Goal: Browse casually

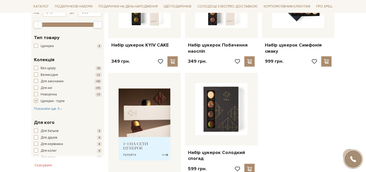
scroll to position [126, 0]
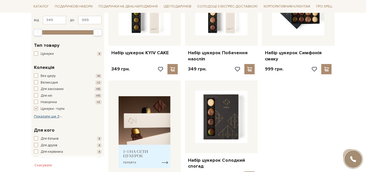
click at [61, 116] on icon "button" at bounding box center [60, 116] width 3 height 3
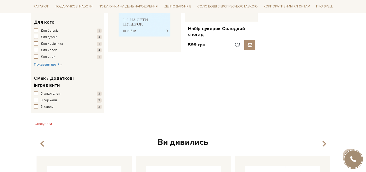
scroll to position [0, 0]
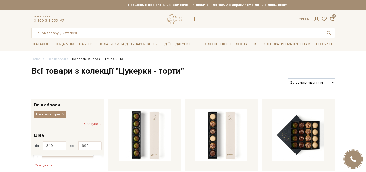
click at [90, 124] on button "Скасувати" at bounding box center [92, 124] width 17 height 8
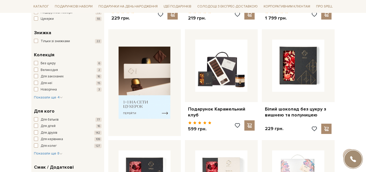
scroll to position [191, 0]
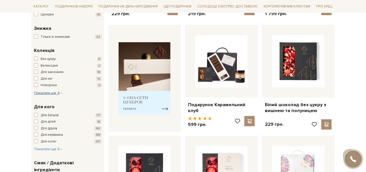
click at [60, 93] on icon "button" at bounding box center [61, 92] width 3 height 3
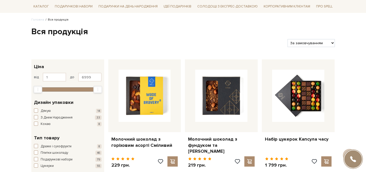
scroll to position [0, 0]
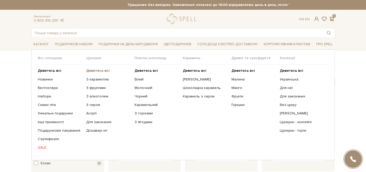
click at [98, 70] on b "Дивитись всі" at bounding box center [97, 70] width 23 height 4
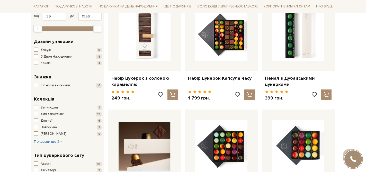
scroll to position [109, 0]
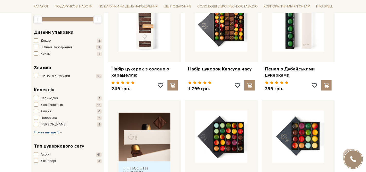
click at [61, 133] on icon "button" at bounding box center [60, 132] width 3 height 3
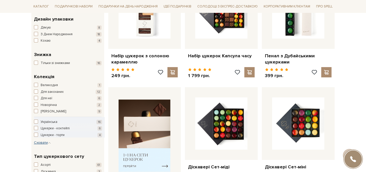
scroll to position [123, 0]
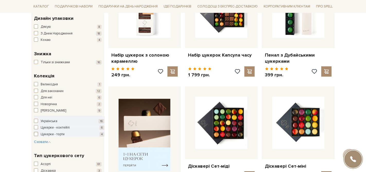
click at [36, 134] on span "button" at bounding box center [36, 134] width 4 height 4
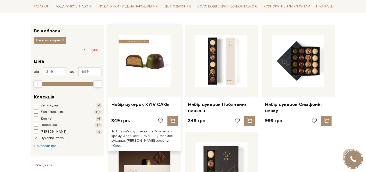
scroll to position [71, 0]
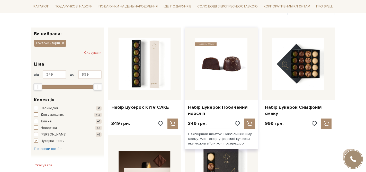
click at [206, 77] on img at bounding box center [221, 64] width 52 height 52
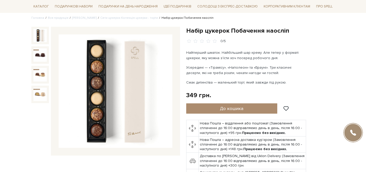
scroll to position [48, 0]
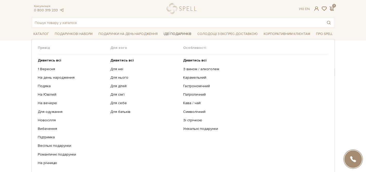
scroll to position [13, 0]
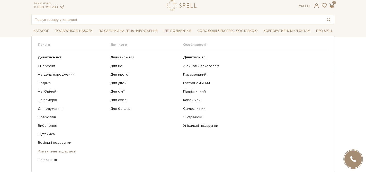
click at [46, 150] on link "Романтичні подарунки" at bounding box center [72, 151] width 69 height 5
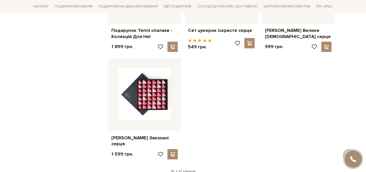
scroll to position [605, 0]
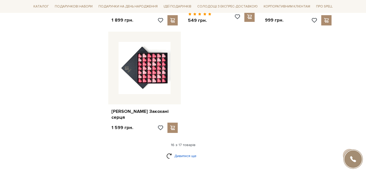
click at [187, 154] on link "Дивитися ще" at bounding box center [182, 155] width 33 height 9
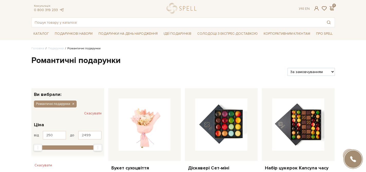
scroll to position [0, 0]
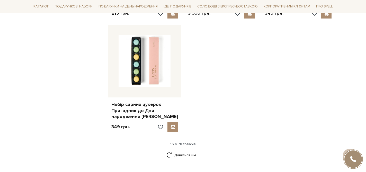
scroll to position [689, 0]
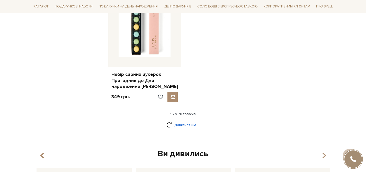
click at [189, 121] on link "Дивитися ще" at bounding box center [182, 125] width 33 height 9
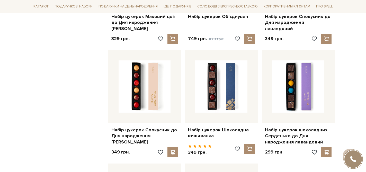
scroll to position [1089, 0]
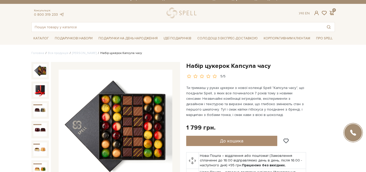
scroll to position [6, 0]
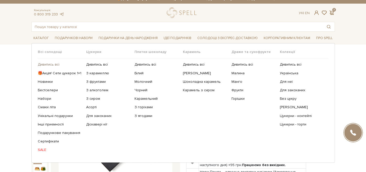
click at [47, 65] on link "Дивитись всі" at bounding box center [60, 64] width 44 height 5
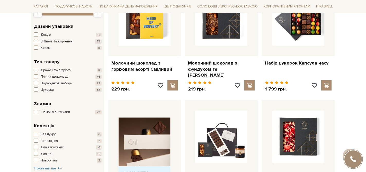
scroll to position [107, 0]
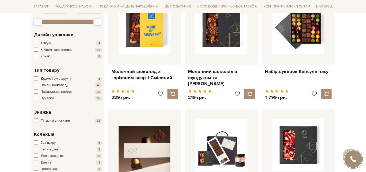
click at [36, 49] on span "button" at bounding box center [36, 50] width 4 height 4
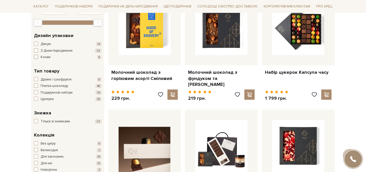
click at [36, 57] on span "button" at bounding box center [36, 57] width 4 height 4
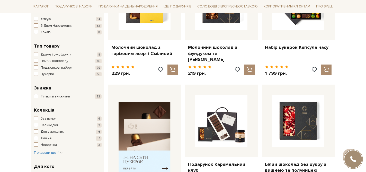
scroll to position [131, 0]
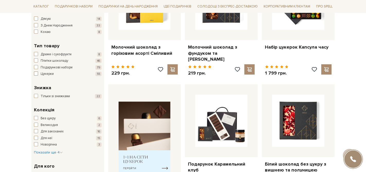
click at [36, 73] on span "button" at bounding box center [36, 73] width 4 height 4
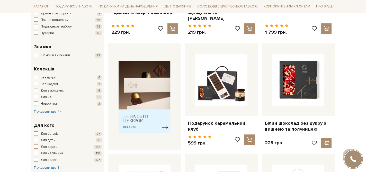
scroll to position [173, 0]
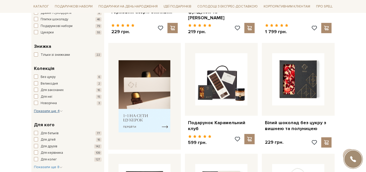
click at [61, 111] on icon "button" at bounding box center [61, 110] width 3 height 3
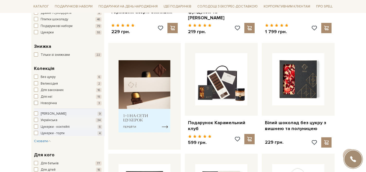
click at [38, 103] on span "button" at bounding box center [36, 103] width 4 height 4
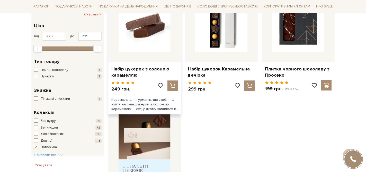
scroll to position [124, 0]
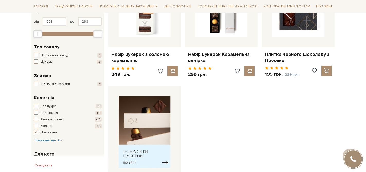
click at [36, 132] on span "button" at bounding box center [36, 132] width 4 height 4
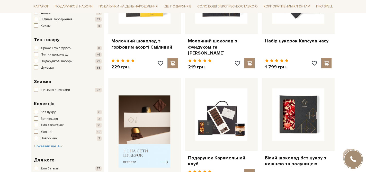
scroll to position [153, 0]
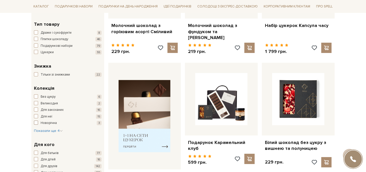
click at [35, 122] on span "button" at bounding box center [36, 123] width 4 height 4
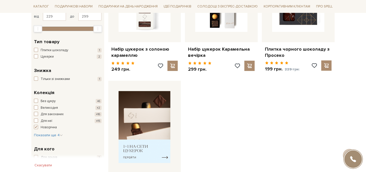
scroll to position [130, 0]
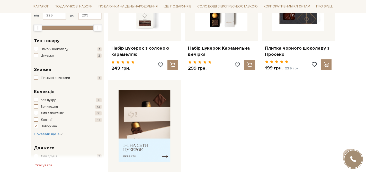
click at [36, 126] on span "button" at bounding box center [36, 126] width 4 height 4
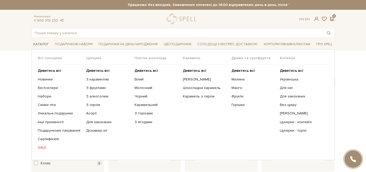
click at [40, 44] on span "Каталог" at bounding box center [41, 44] width 20 height 8
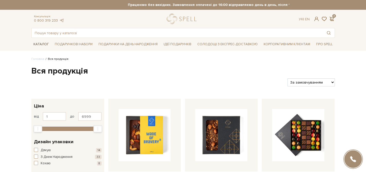
click at [43, 43] on span "Каталог" at bounding box center [41, 44] width 20 height 8
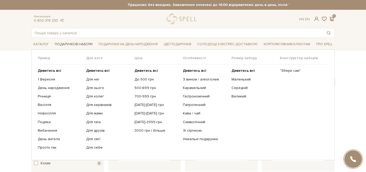
click at [68, 44] on span "Подарункові набори" at bounding box center [74, 44] width 42 height 8
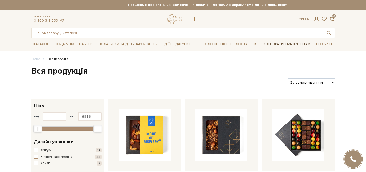
click at [281, 43] on link "Корпоративним клієнтам" at bounding box center [286, 44] width 51 height 9
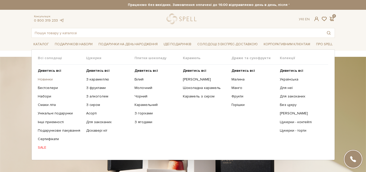
click at [47, 79] on link "Новинки" at bounding box center [60, 79] width 44 height 5
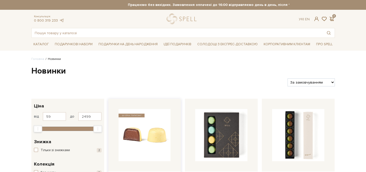
click at [147, 118] on img at bounding box center [144, 135] width 52 height 52
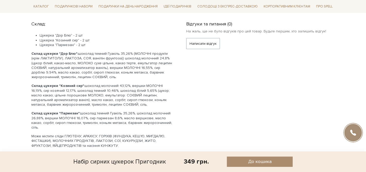
scroll to position [357, 0]
